Goal: Transaction & Acquisition: Purchase product/service

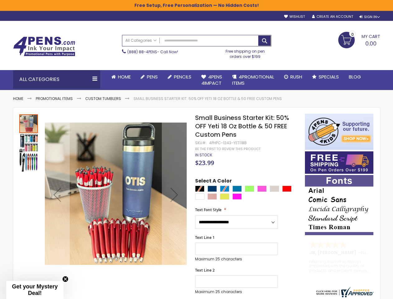
click at [369, 17] on div "Sign In" at bounding box center [369, 17] width 21 height 5
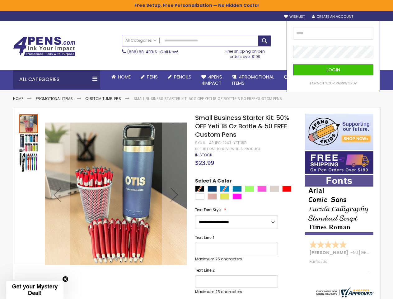
click at [158, 62] on div "Search All Categories All Categories Pens Plastic Pens Metal Pens Grip Pens Las…" at bounding box center [196, 47] width 149 height 30
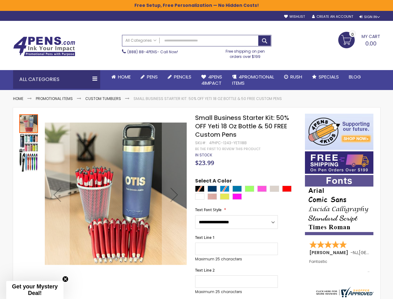
click at [160, 69] on div "Toggle Nav Search All Categories All Categories Pens Plastic Pens Metal Pens Gr…" at bounding box center [196, 45] width 373 height 49
click at [57, 79] on div "All Categories" at bounding box center [56, 79] width 87 height 19
click at [0, 0] on span "Gel Ink Pens" at bounding box center [0, 0] width 0 height 0
click at [174, 194] on div "Next" at bounding box center [174, 194] width 25 height 25
click at [29, 194] on div at bounding box center [28, 194] width 19 height 161
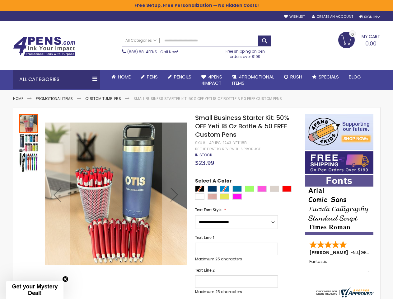
click at [29, 270] on div at bounding box center [28, 194] width 19 height 161
click at [247, 238] on div "Text Line 1 Maximum 25 characters (25 remaining)" at bounding box center [246, 248] width 103 height 26
click at [247, 189] on div "Green Light" at bounding box center [249, 188] width 9 height 6
